Goal: Task Accomplishment & Management: Use online tool/utility

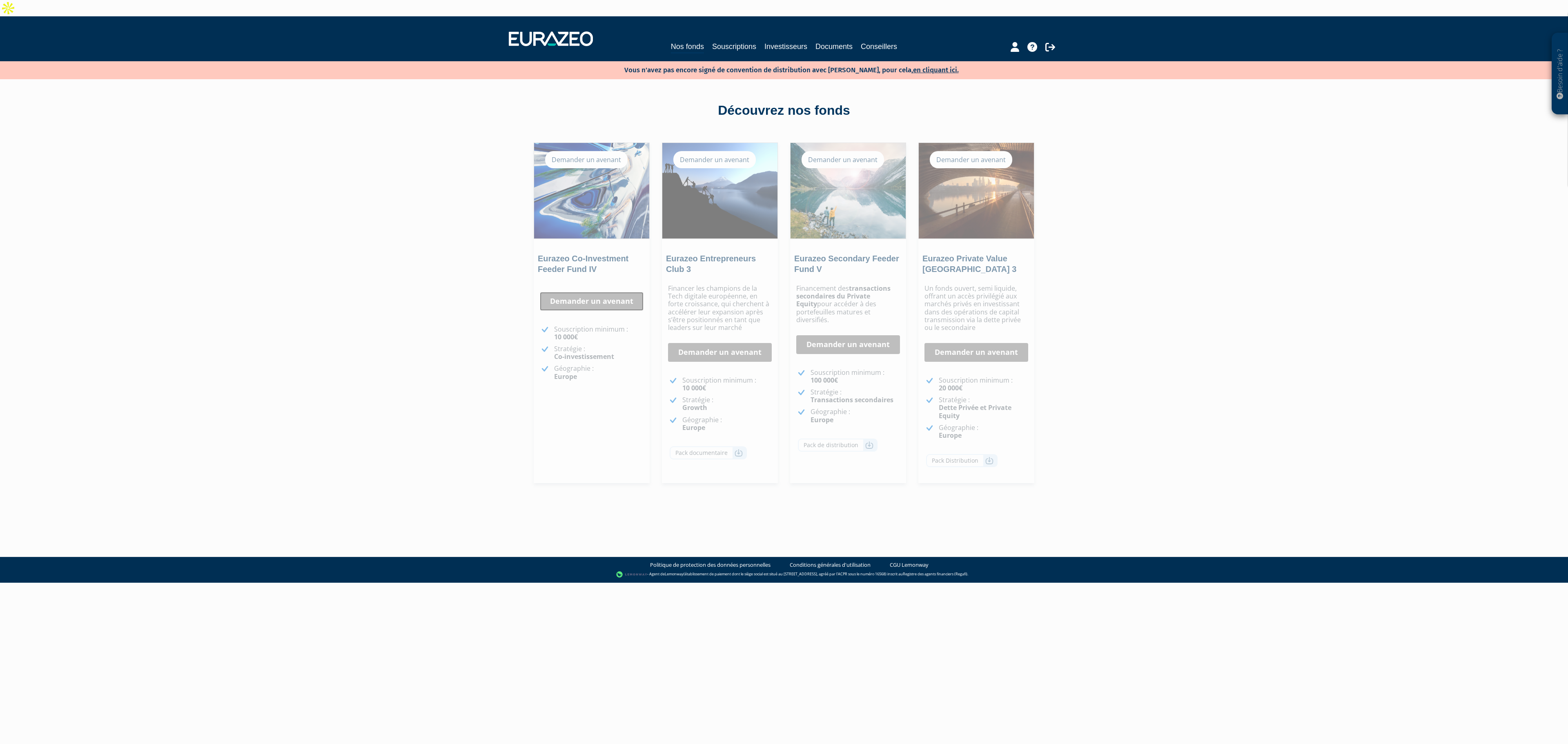
click at [595, 292] on link "Demander un avenant" at bounding box center [592, 301] width 103 height 19
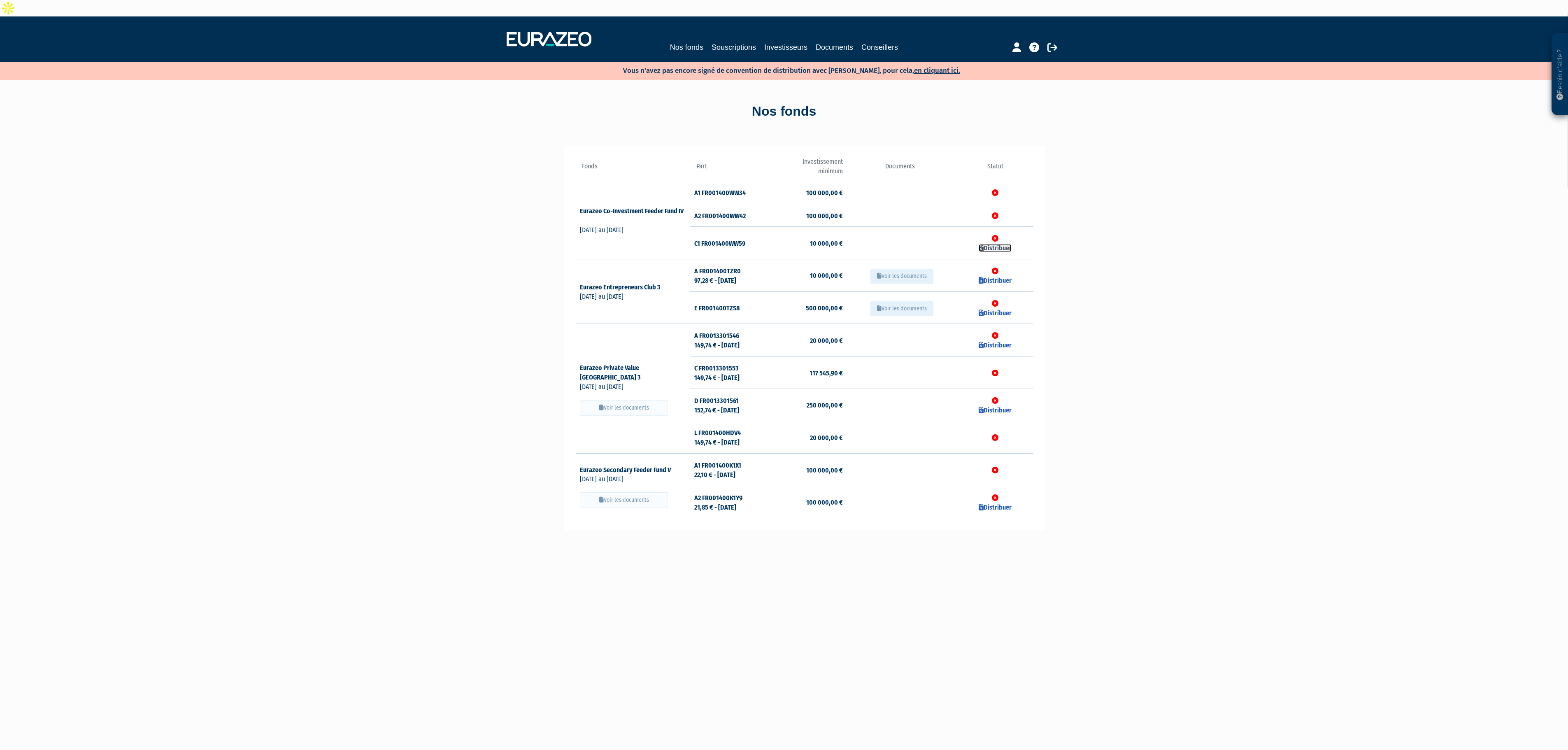
click at [998, 244] on link "Distribuer" at bounding box center [995, 248] width 33 height 8
checkbox input "true"
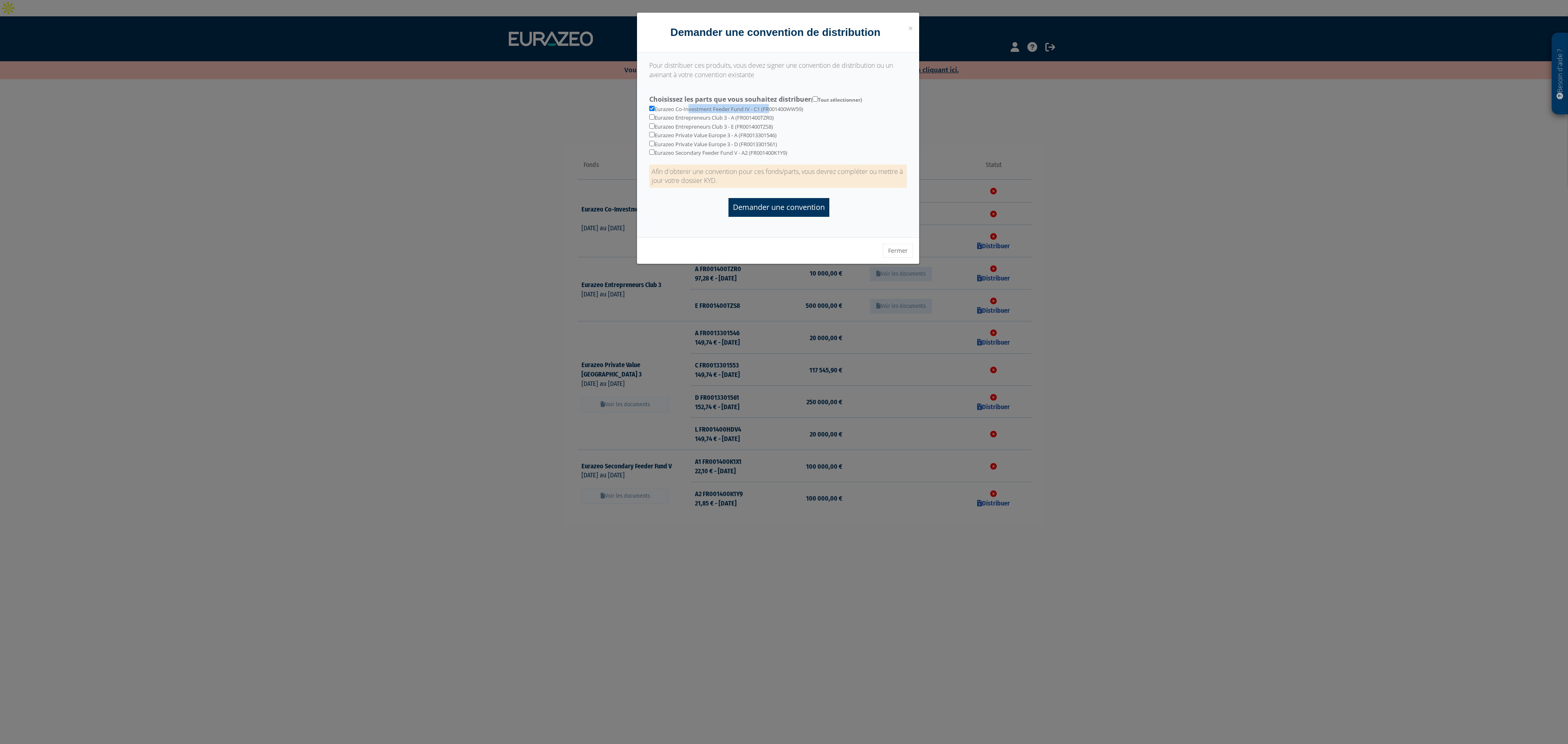
drag, startPoint x: 687, startPoint y: 111, endPoint x: 768, endPoint y: 112, distance: 81.0
click at [768, 112] on div "Eurazeo Co-Investment Feeder Fund IV - C1 (FR001400WW59) Eurazeo Entrepreneurs …" at bounding box center [778, 124] width 270 height 65
click at [763, 110] on div "Eurazeo Co-Investment Feeder Fund IV - C1 (FR001400WW59) Eurazeo Entrepreneurs …" at bounding box center [778, 124] width 270 height 65
click at [1204, 180] on div at bounding box center [784, 372] width 1568 height 744
click at [901, 258] on button "Fermer" at bounding box center [898, 250] width 30 height 14
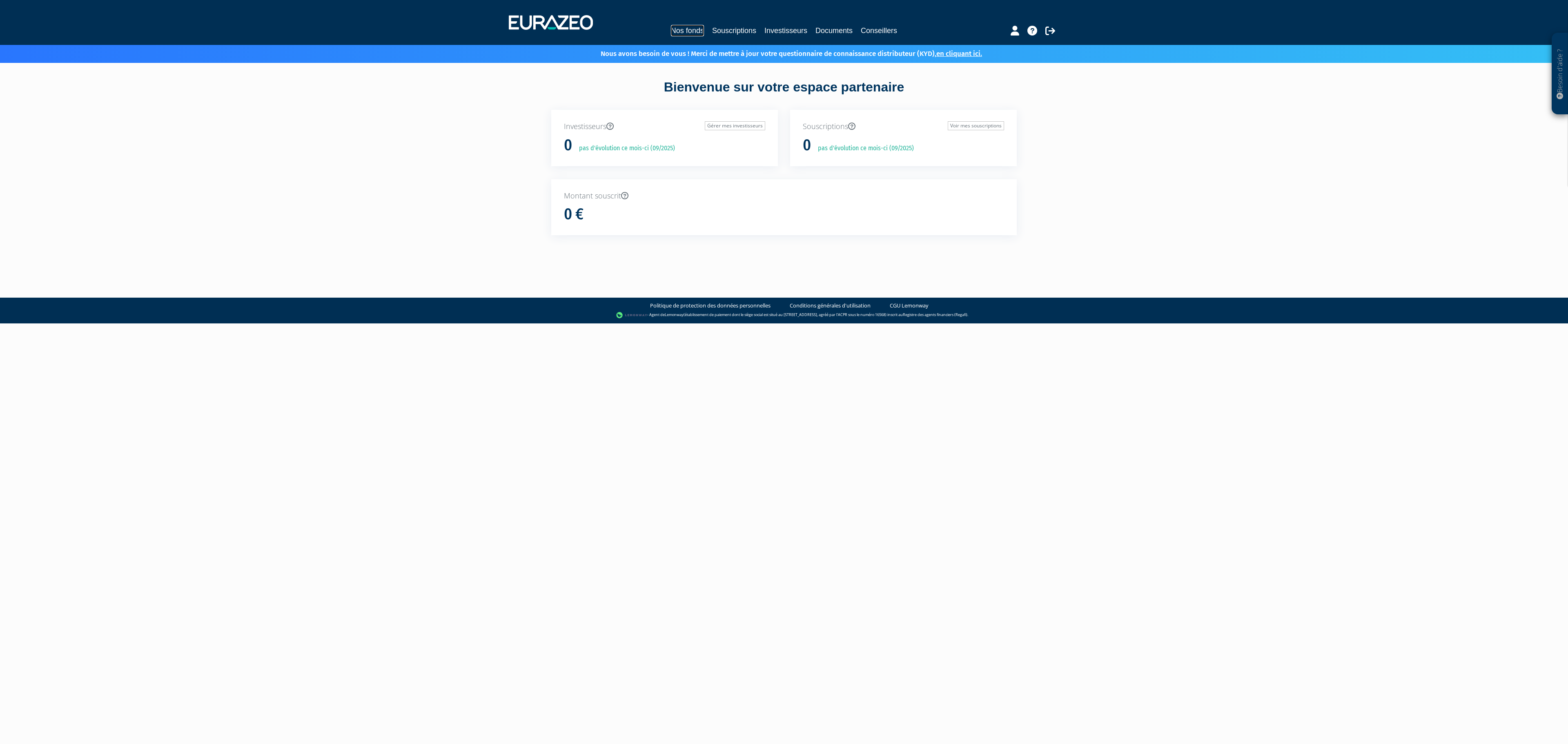
click at [676, 29] on link "Nos fonds" at bounding box center [687, 30] width 33 height 12
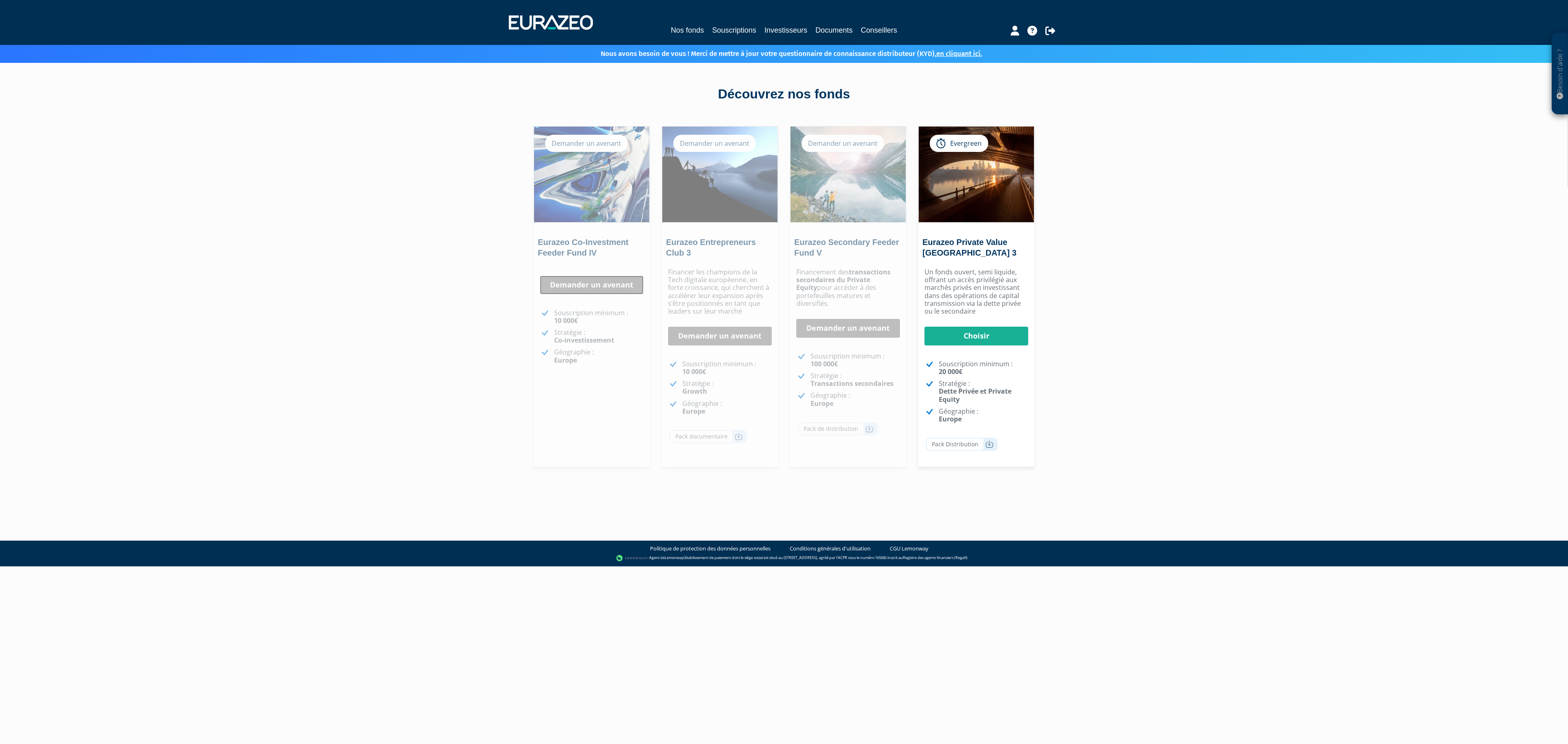
click at [589, 287] on link "Demander un avenant" at bounding box center [592, 285] width 103 height 19
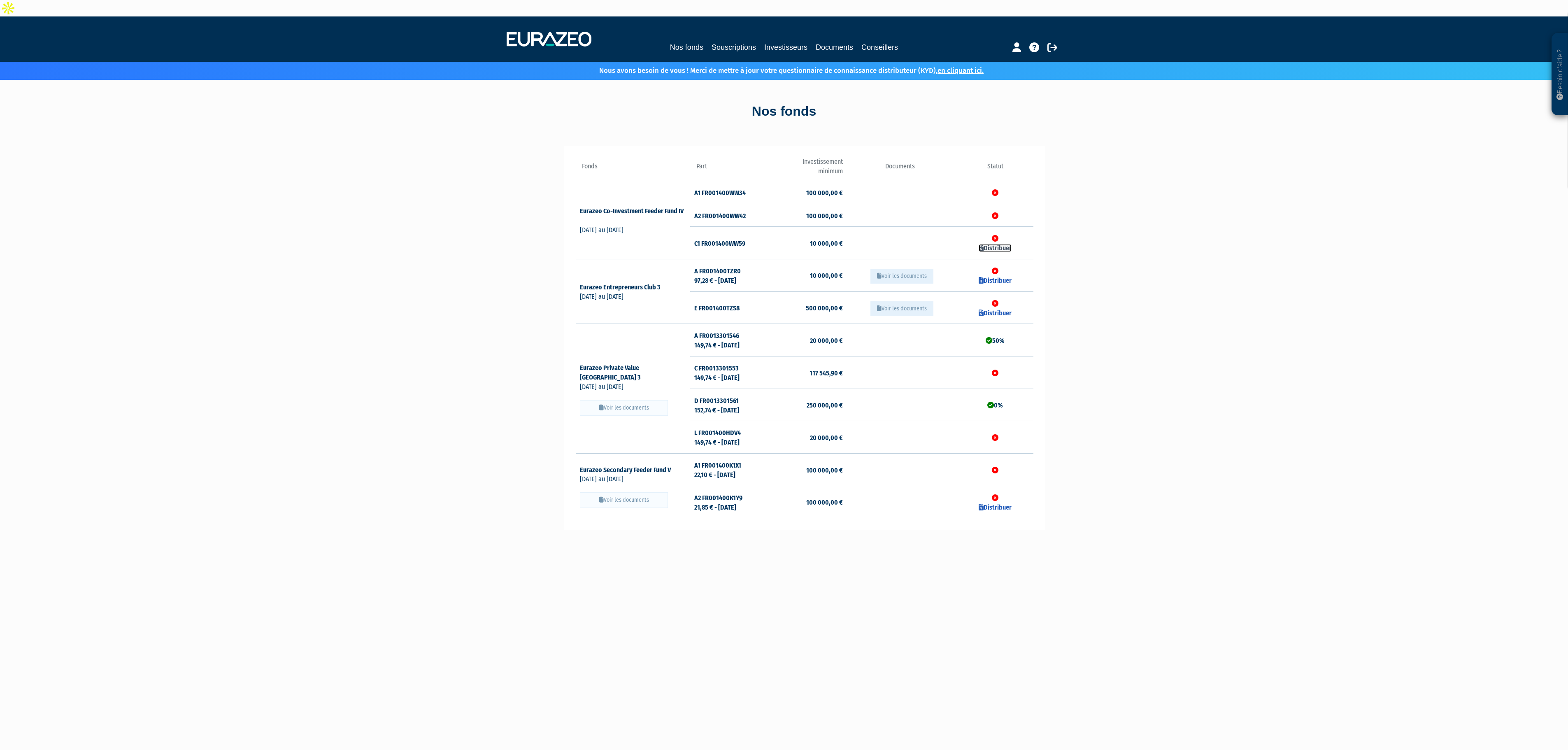
click at [992, 244] on link "Distribuer" at bounding box center [995, 248] width 33 height 8
checkbox input "true"
click at [1120, 227] on div "Besoin d'aide ? × J'ai besoin d'aide Si vous avez une question à propos du fonc…" at bounding box center [784, 463] width 1568 height 894
click at [990, 244] on link "Distribuer" at bounding box center [995, 248] width 33 height 8
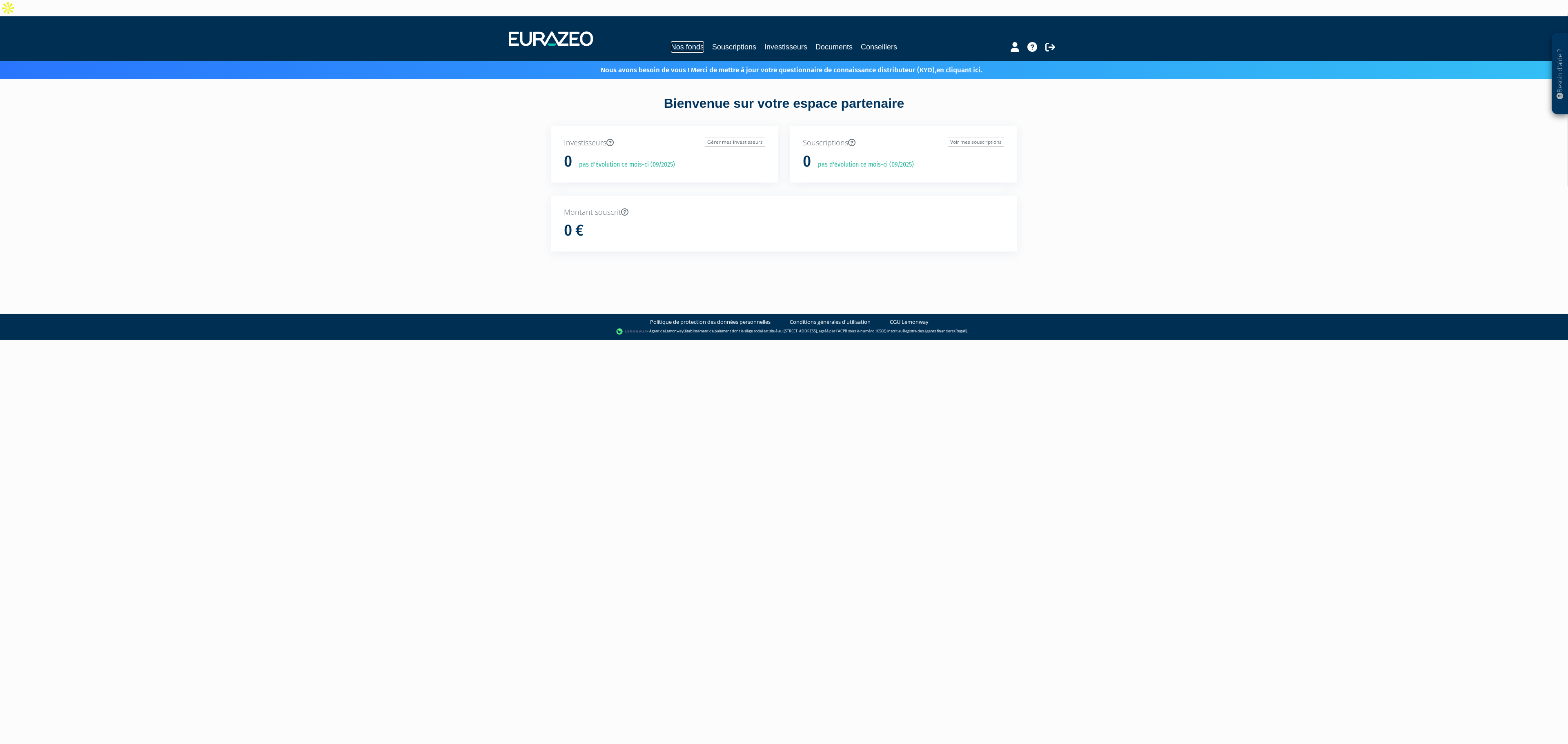
click at [678, 41] on link "Nos fonds" at bounding box center [687, 47] width 33 height 12
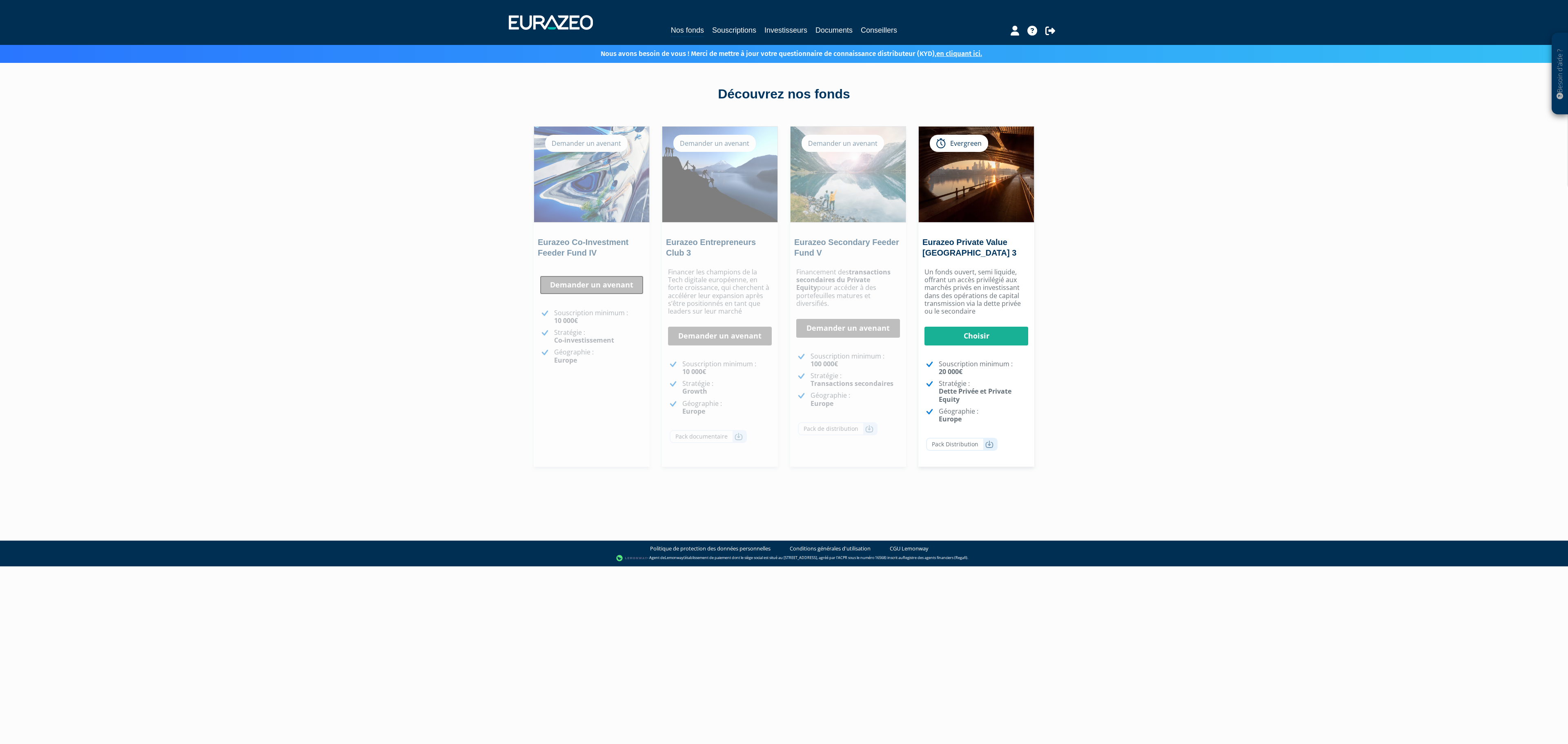
click at [601, 285] on link "Demander un avenant" at bounding box center [592, 285] width 103 height 19
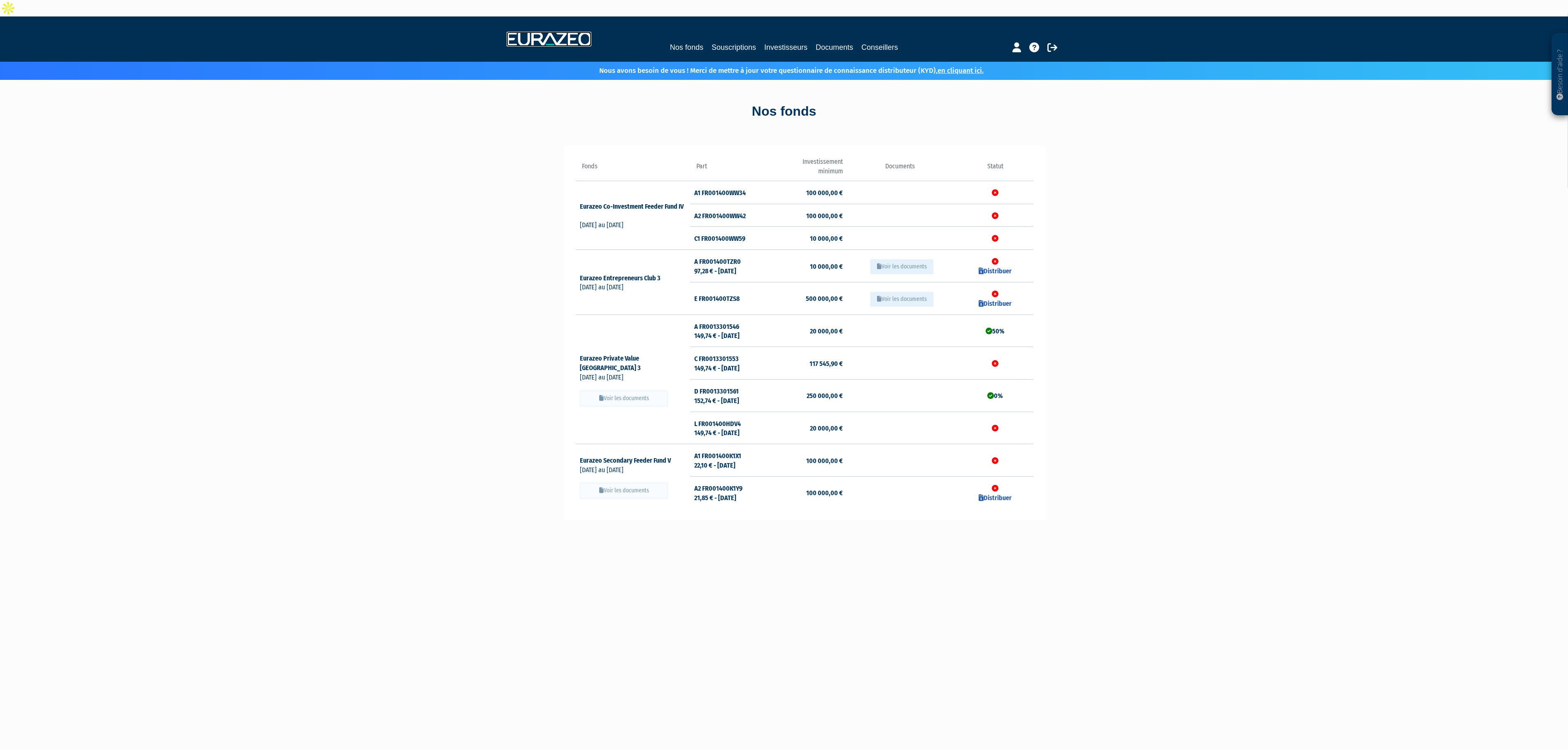
click at [571, 32] on img at bounding box center [549, 39] width 85 height 15
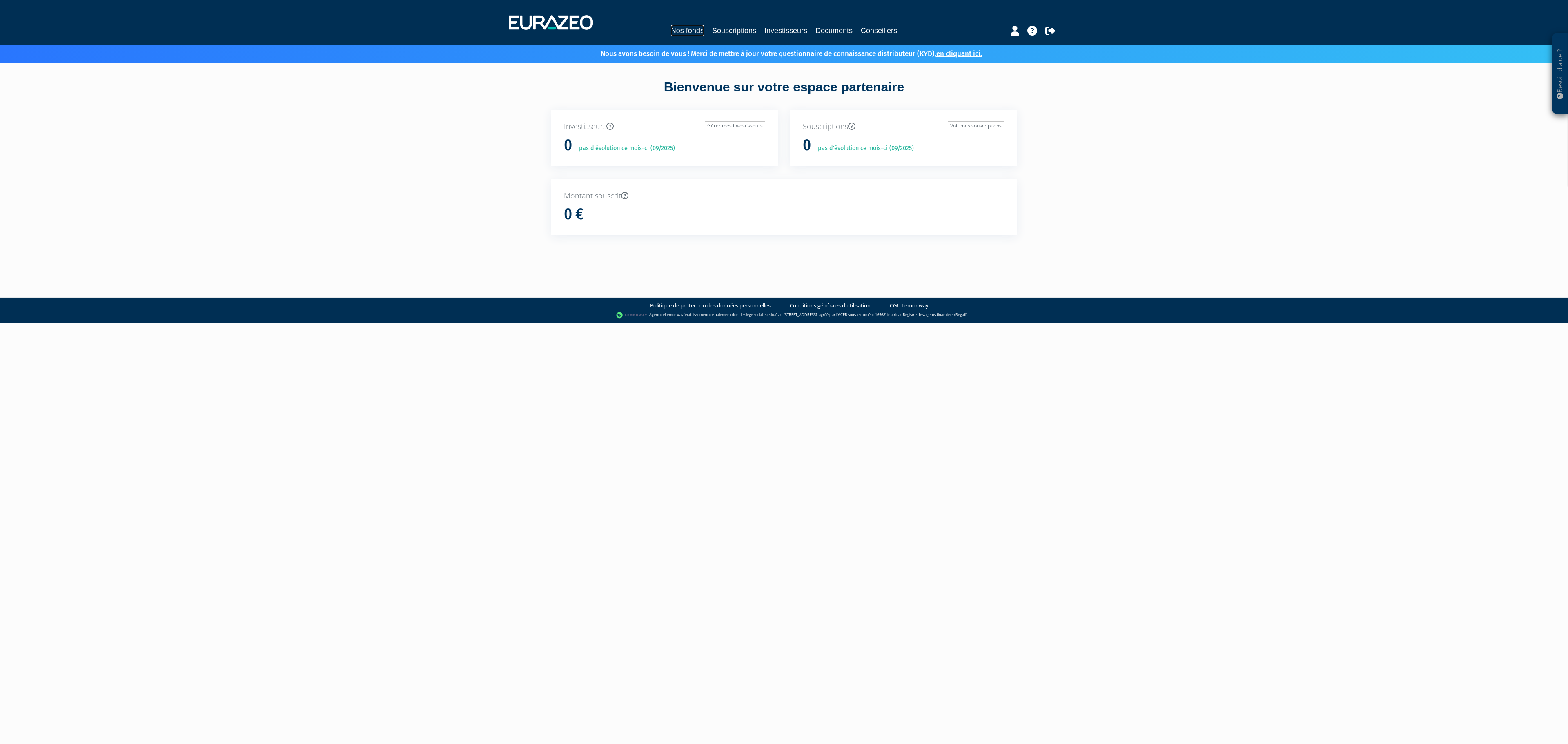
click at [685, 30] on link "Nos fonds" at bounding box center [687, 30] width 33 height 12
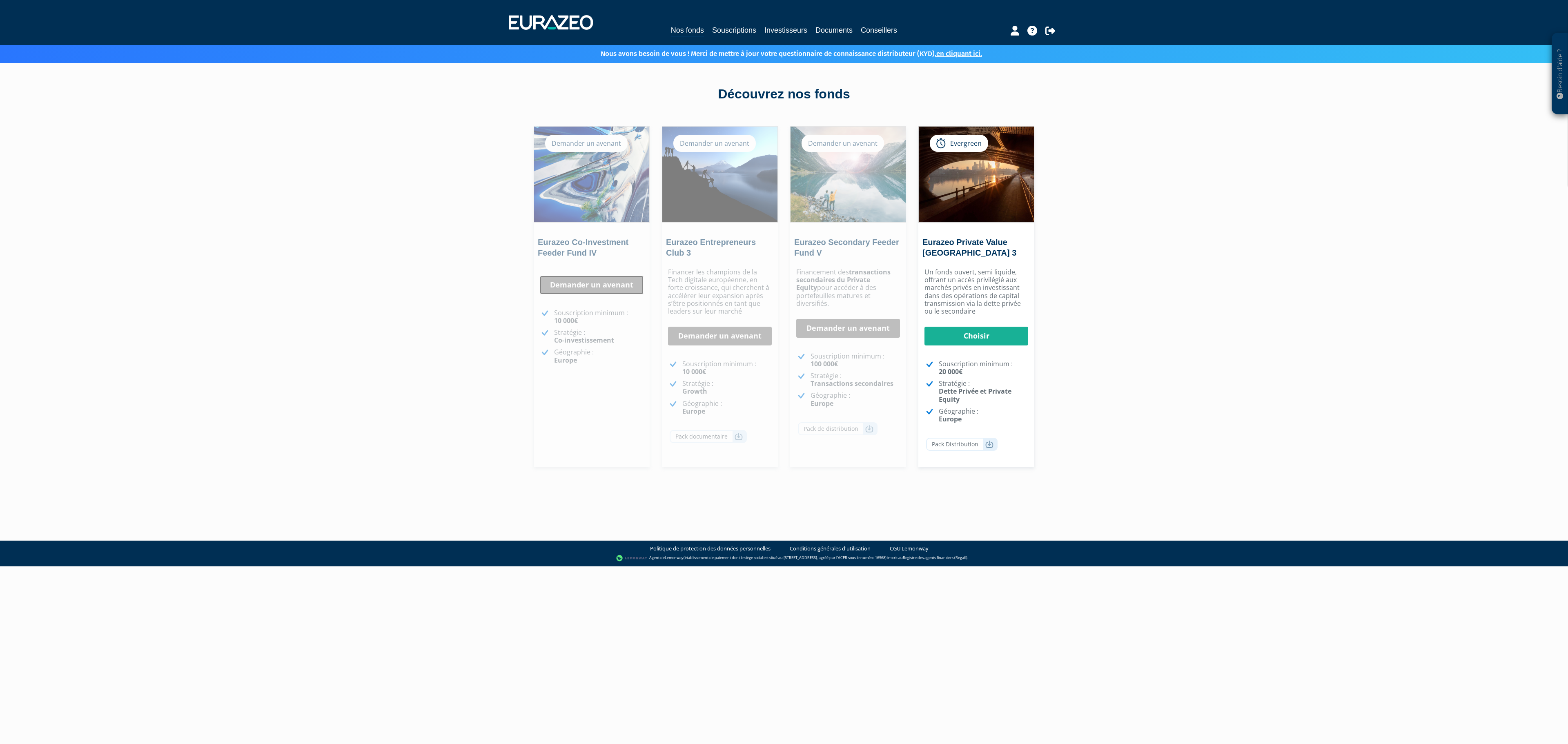
click at [574, 276] on link "Demander un avenant" at bounding box center [592, 285] width 103 height 19
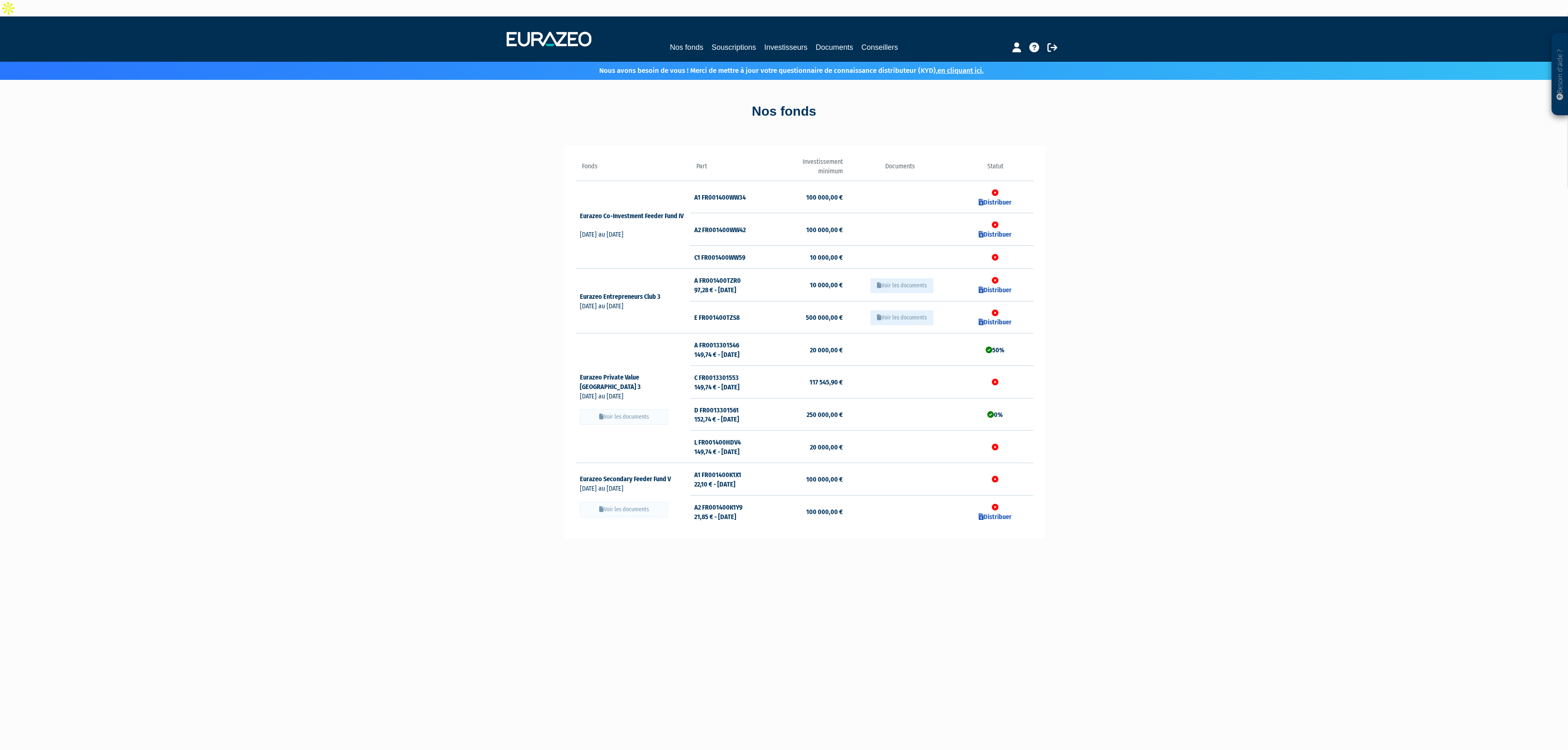
drag, startPoint x: 684, startPoint y: 184, endPoint x: 823, endPoint y: 199, distance: 139.8
click at [823, 199] on tbody "Eurazeo Co-Investment Feeder Fund IV" at bounding box center [804, 354] width 458 height 347
click at [739, 245] on td "C1 FR001400WW59" at bounding box center [728, 257] width 76 height 23
click at [995, 246] on td at bounding box center [995, 257] width 76 height 23
click at [998, 231] on link "Distribuer" at bounding box center [995, 234] width 33 height 8
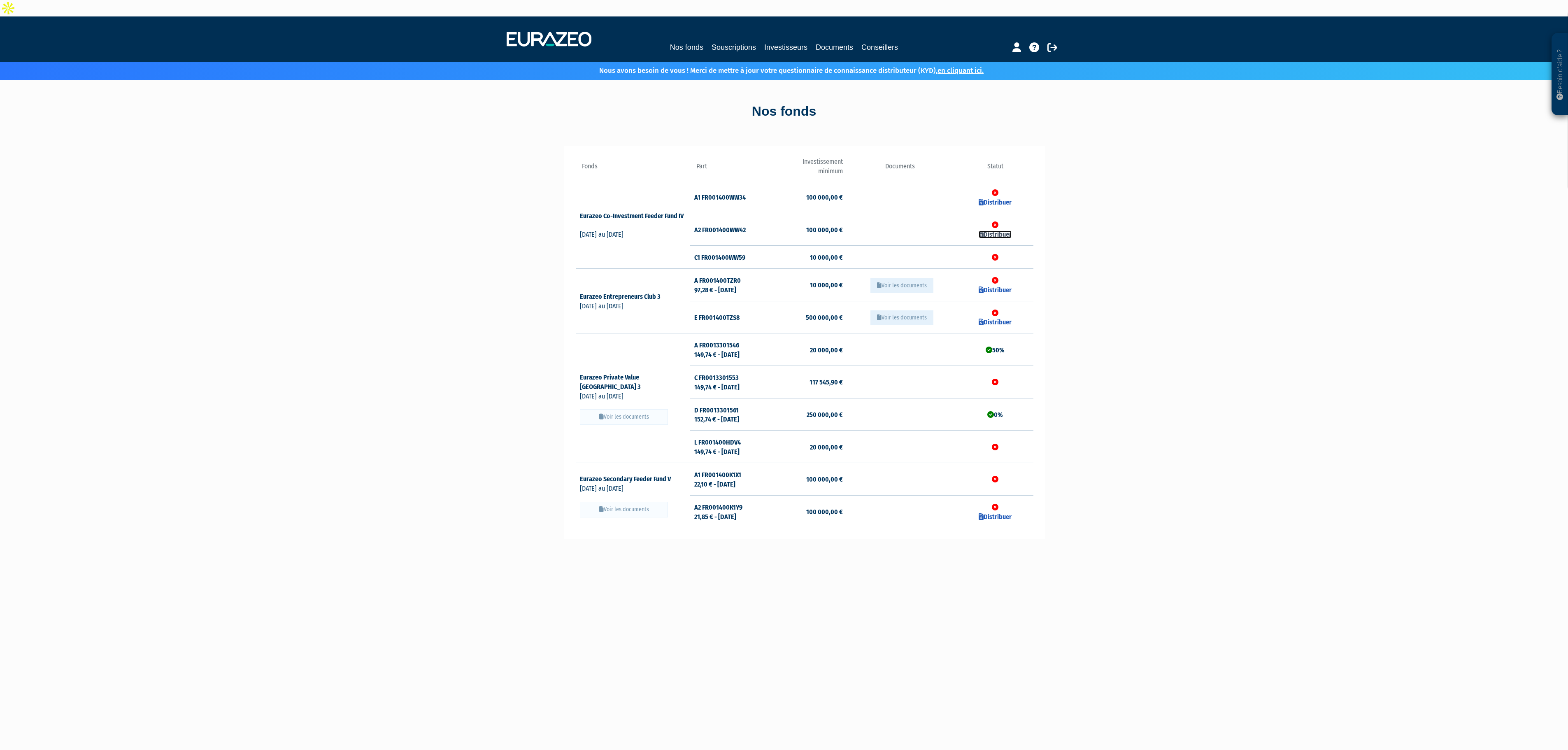
checkbox input "true"
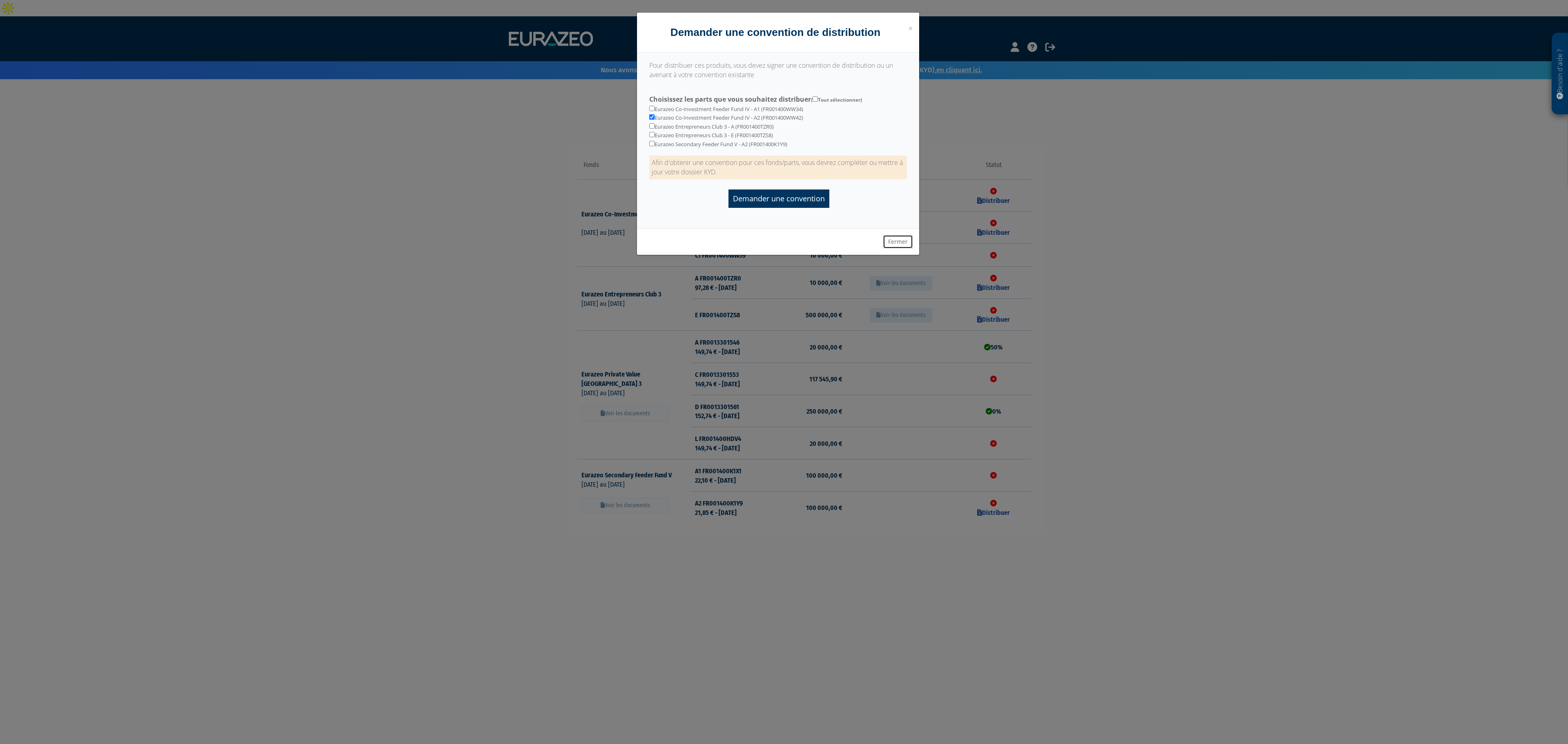
click at [898, 240] on button "Fermer" at bounding box center [898, 242] width 30 height 14
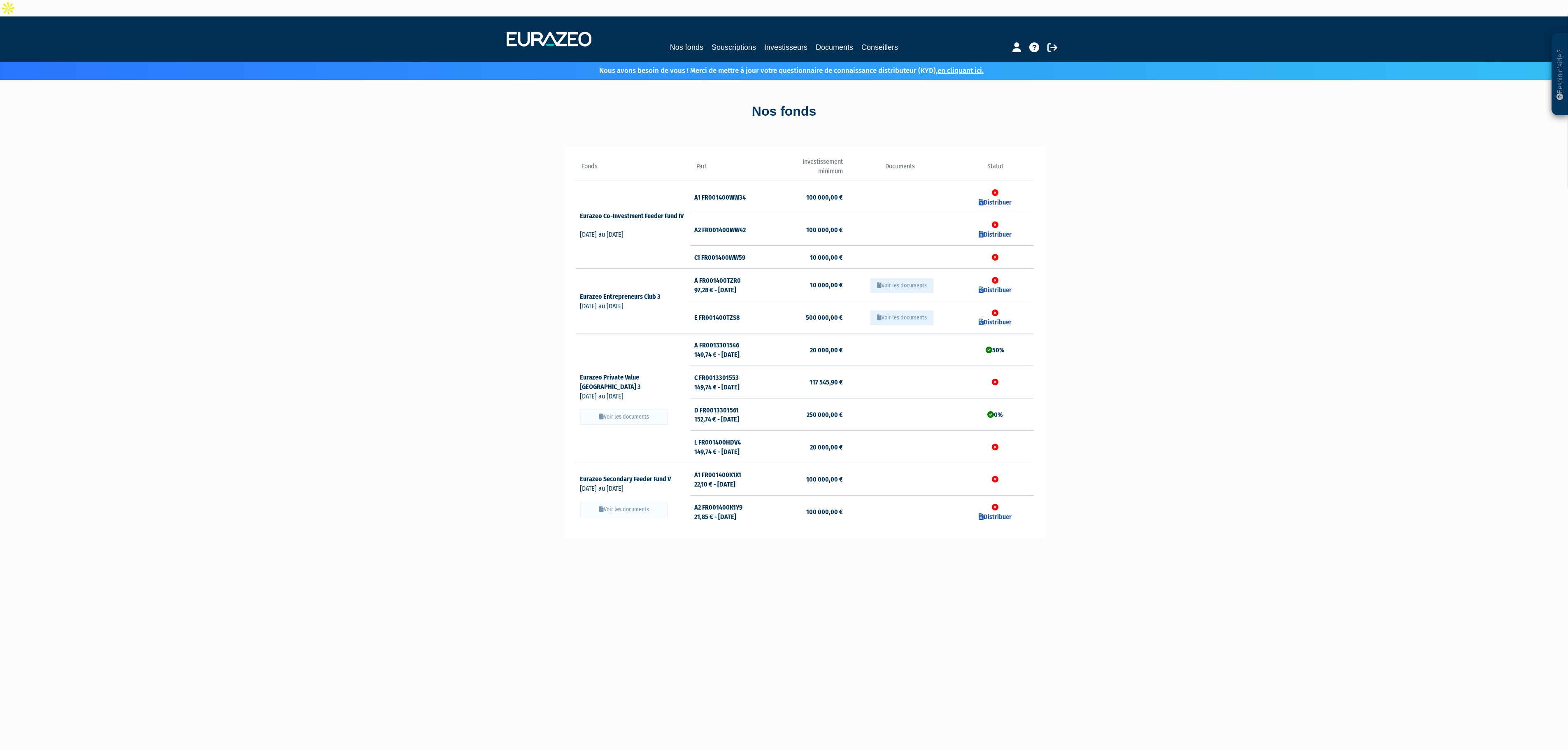
click at [1156, 465] on div "Besoin d'aide ? × J'ai besoin d'aide Si vous avez une question à propos du fonc…" at bounding box center [784, 463] width 1568 height 894
click at [549, 32] on img at bounding box center [549, 39] width 85 height 15
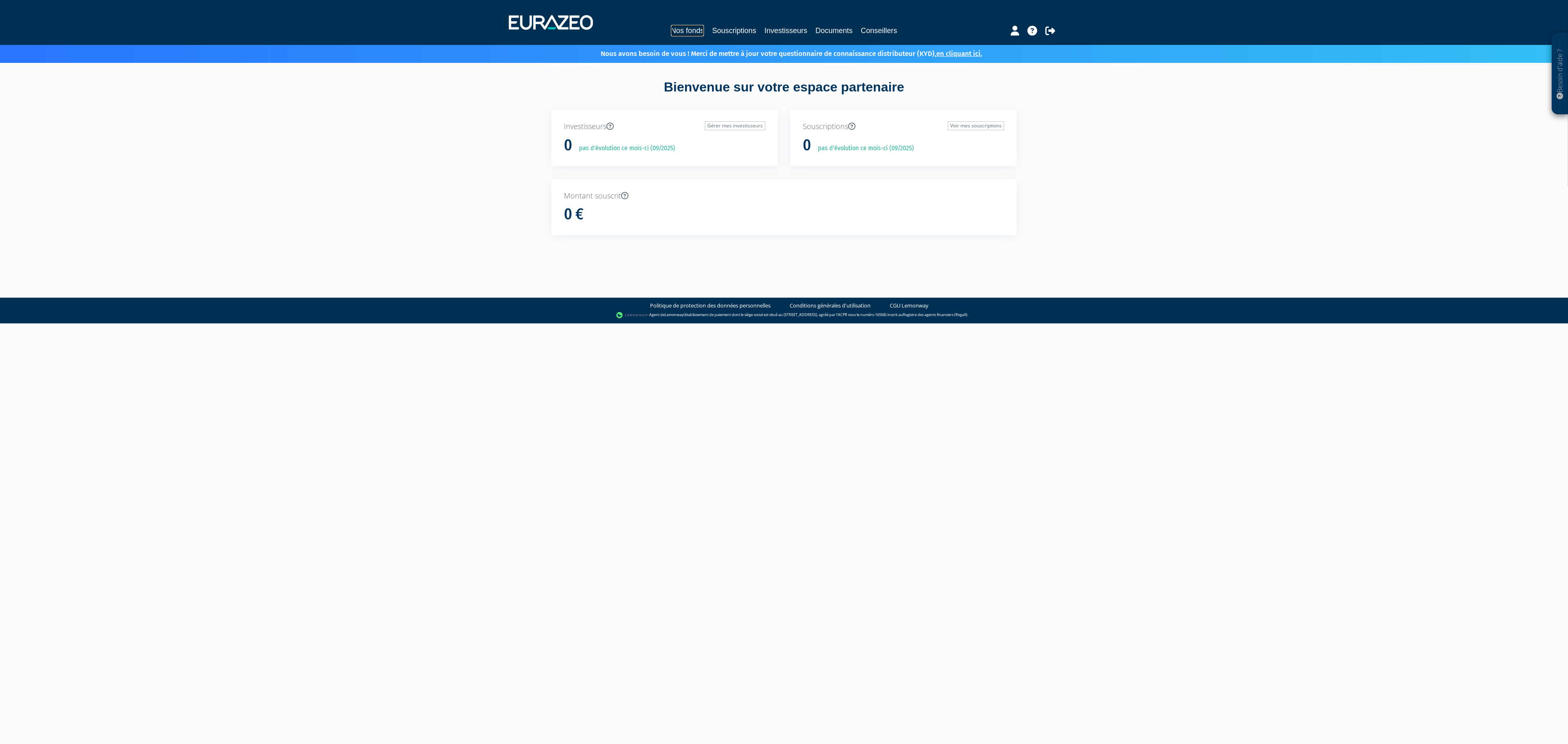
click at [678, 27] on link "Nos fonds" at bounding box center [687, 30] width 33 height 12
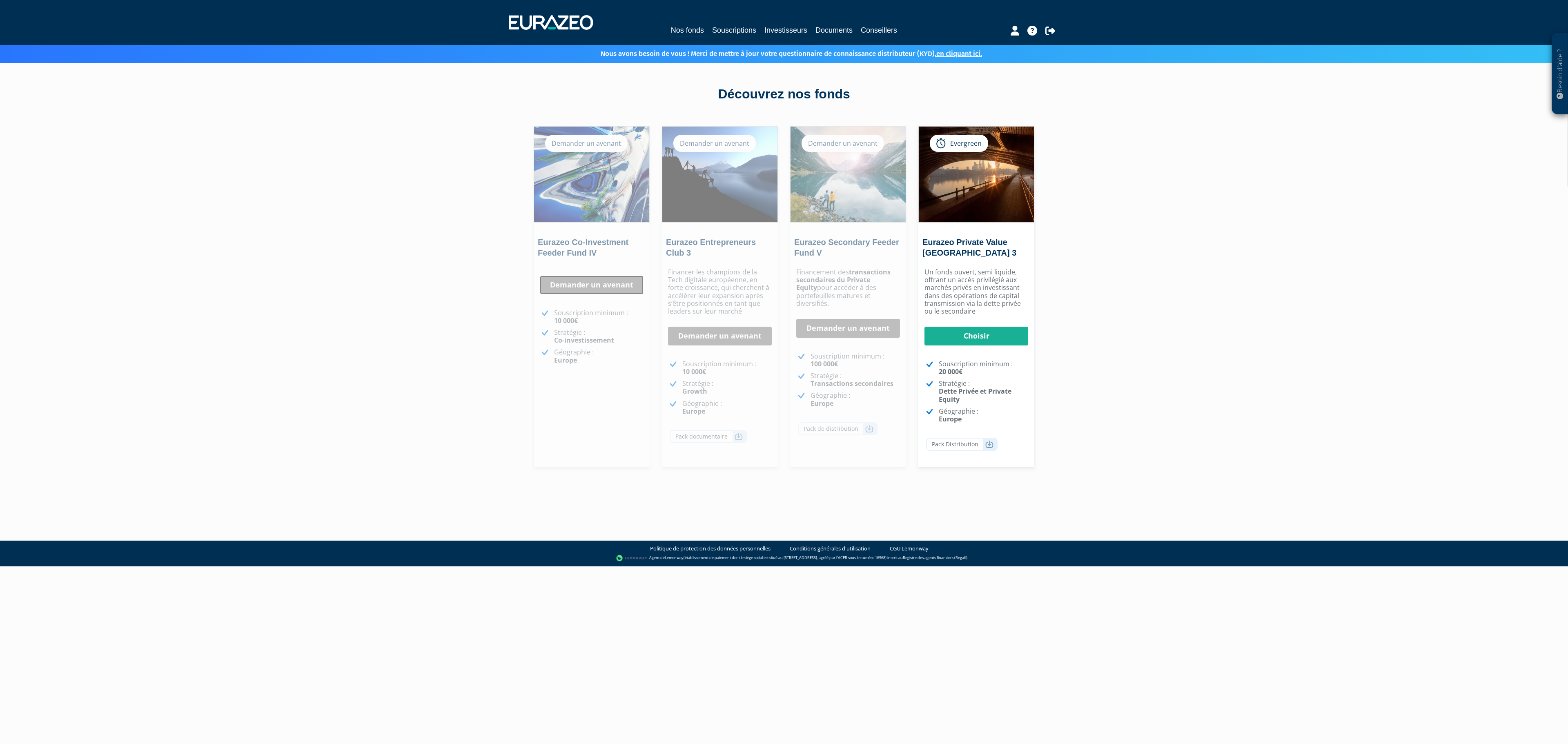
click at [575, 284] on link "Demander un avenant" at bounding box center [592, 285] width 103 height 19
